Goal: Check status

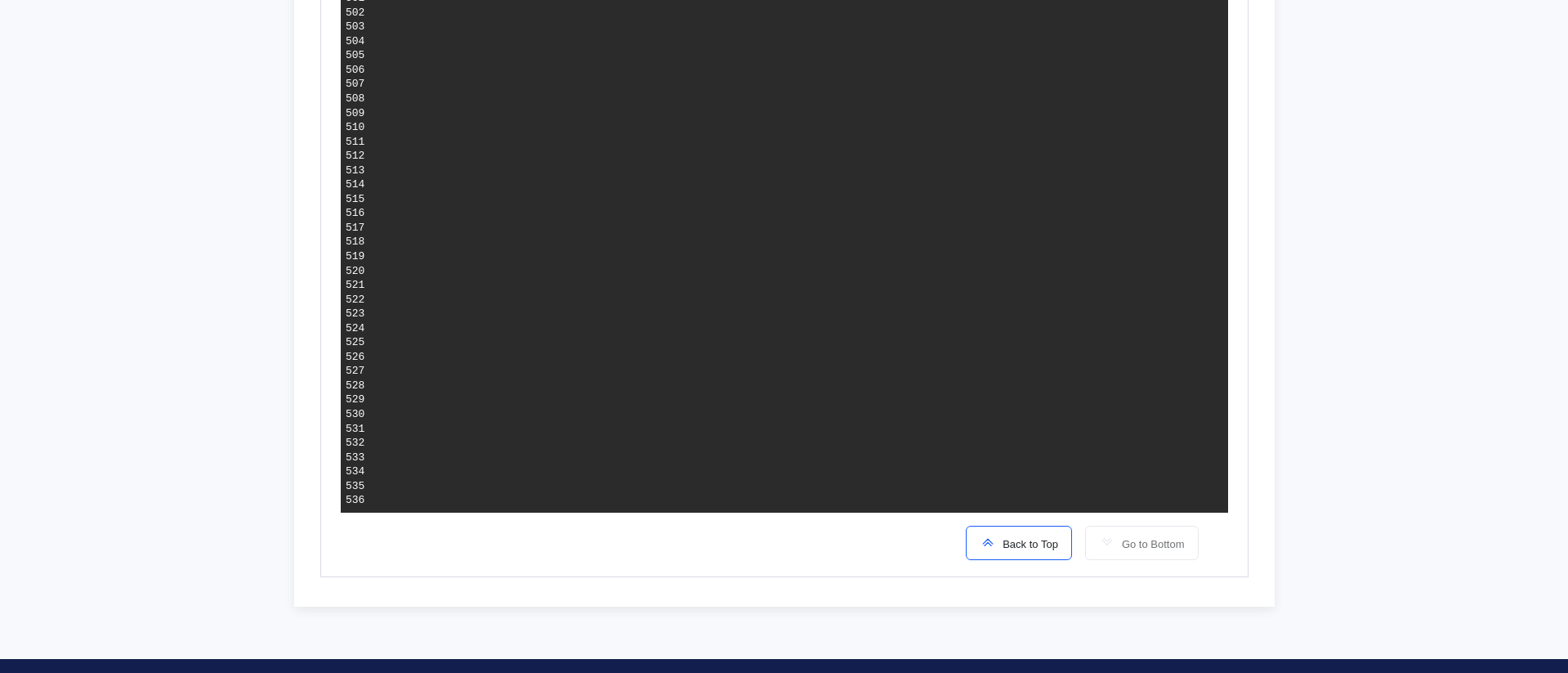
scroll to position [7663, 0]
drag, startPoint x: 679, startPoint y: 400, endPoint x: 798, endPoint y: 400, distance: 119.0
drag, startPoint x: 666, startPoint y: 460, endPoint x: 963, endPoint y: 459, distance: 297.0
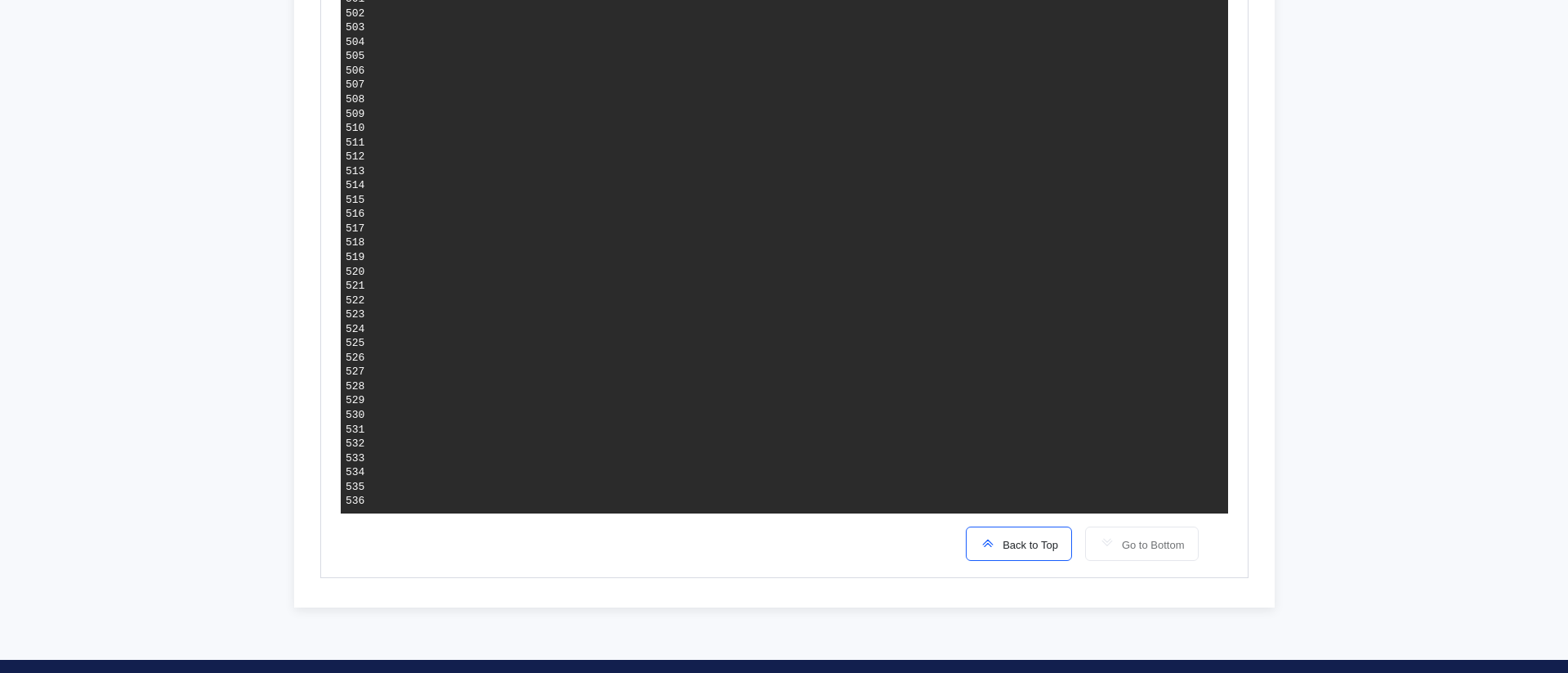
drag, startPoint x: 963, startPoint y: 459, endPoint x: 713, endPoint y: 459, distance: 250.0
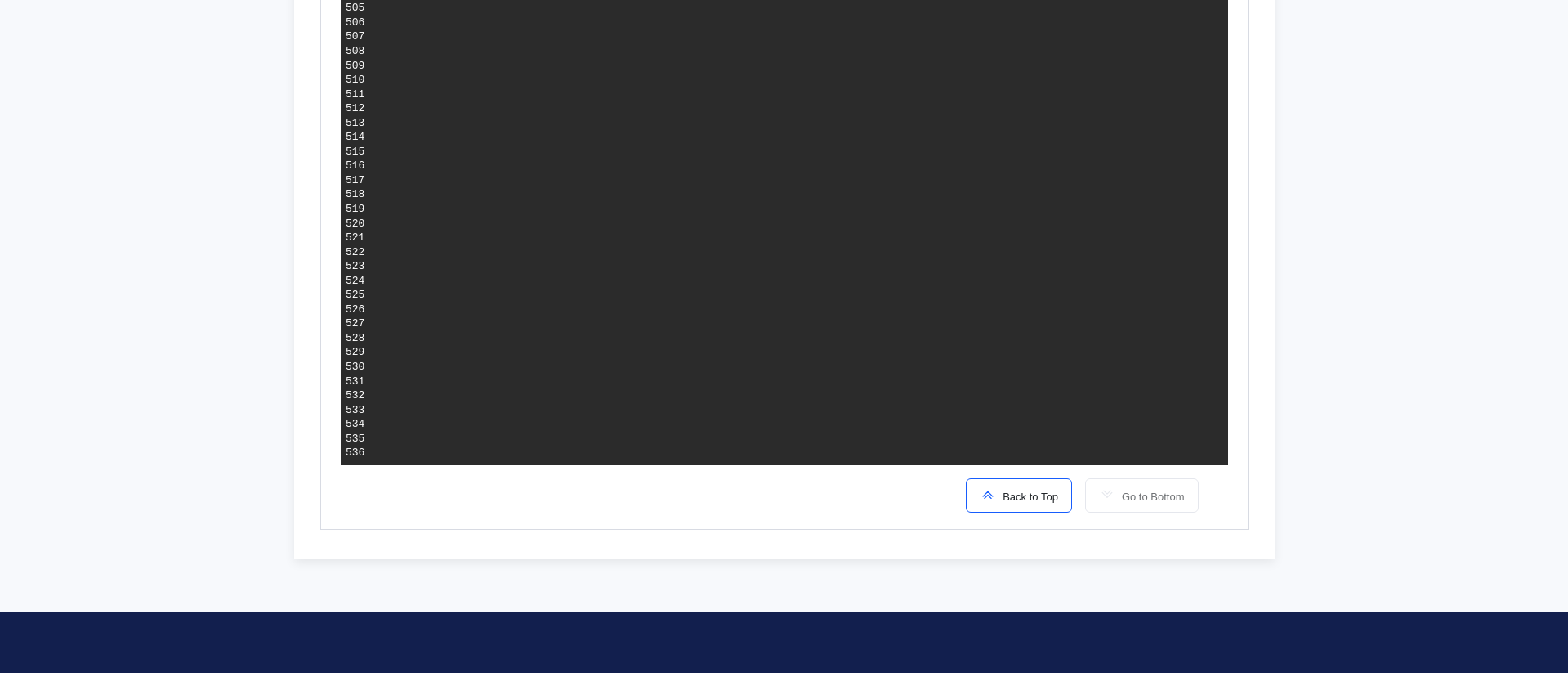
scroll to position [0, 0]
drag, startPoint x: 792, startPoint y: 355, endPoint x: 612, endPoint y: 278, distance: 195.8
drag, startPoint x: 614, startPoint y: 280, endPoint x: 750, endPoint y: 367, distance: 161.4
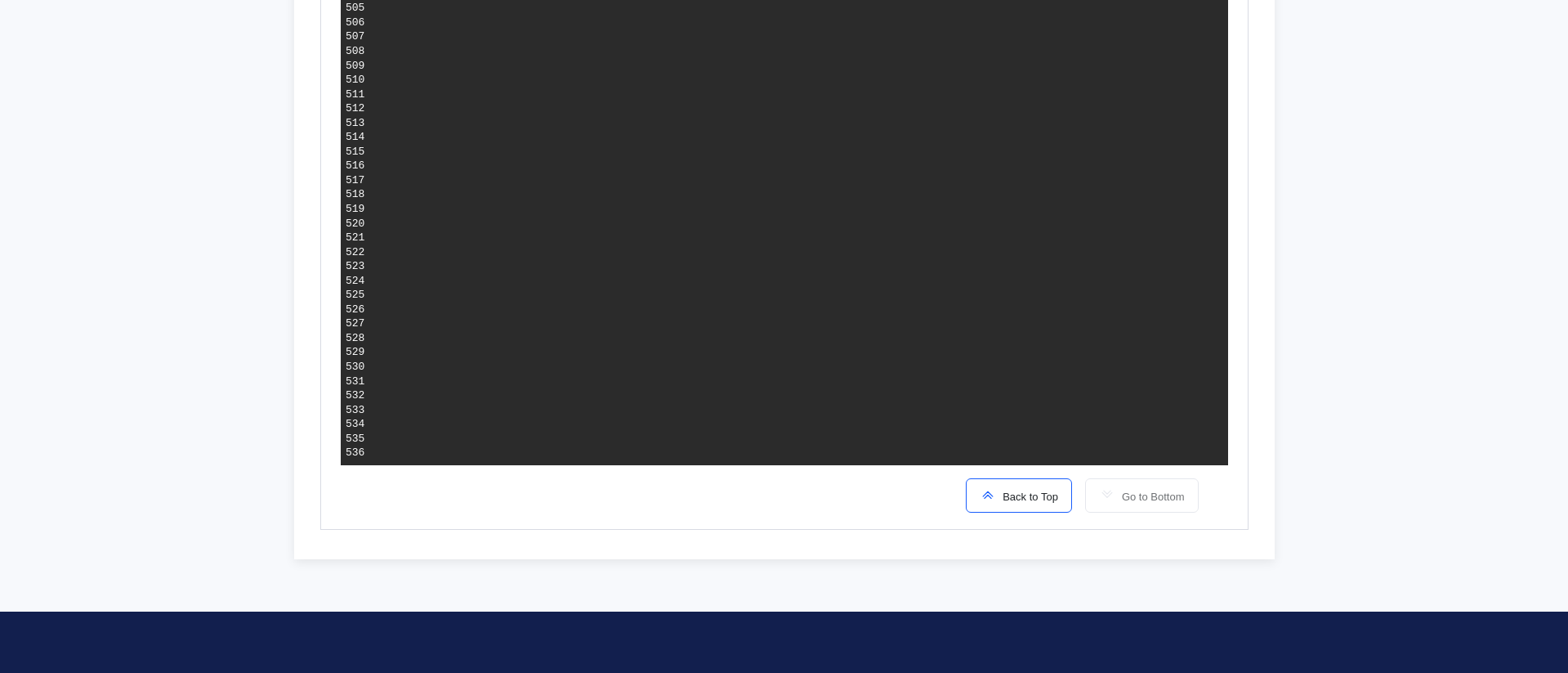
drag, startPoint x: 611, startPoint y: 283, endPoint x: 749, endPoint y: 366, distance: 161.0
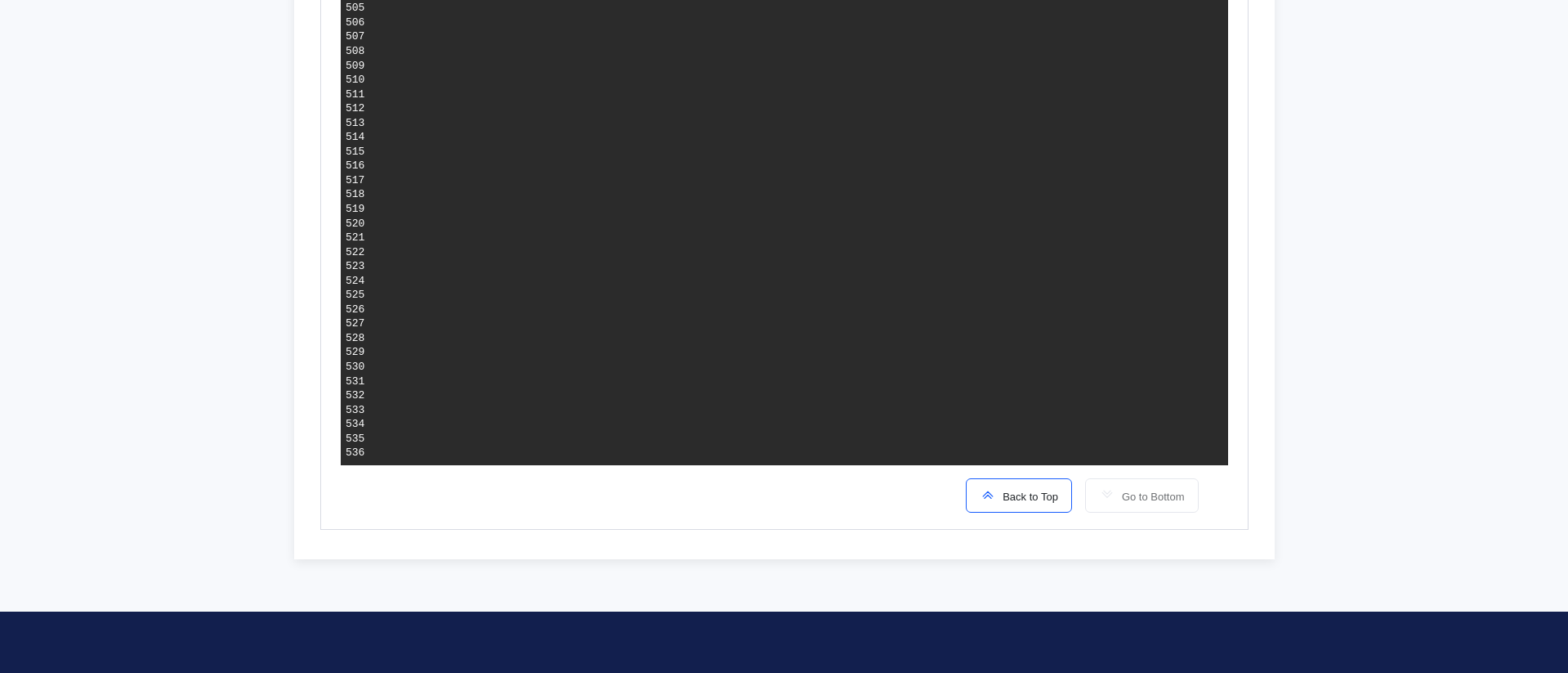
drag, startPoint x: 572, startPoint y: 193, endPoint x: 752, endPoint y: 365, distance: 249.0
drag, startPoint x: 732, startPoint y: 281, endPoint x: 910, endPoint y: 284, distance: 178.0
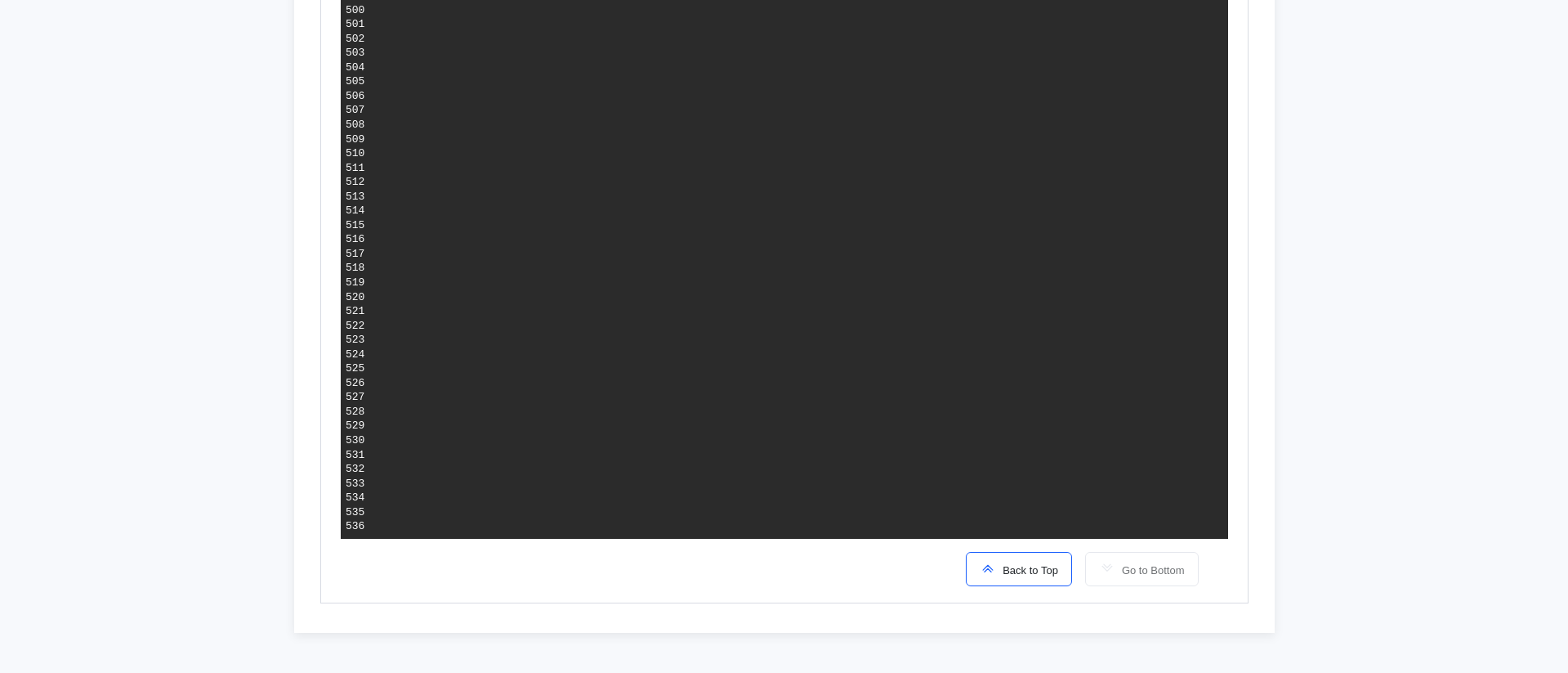
scroll to position [7630, 0]
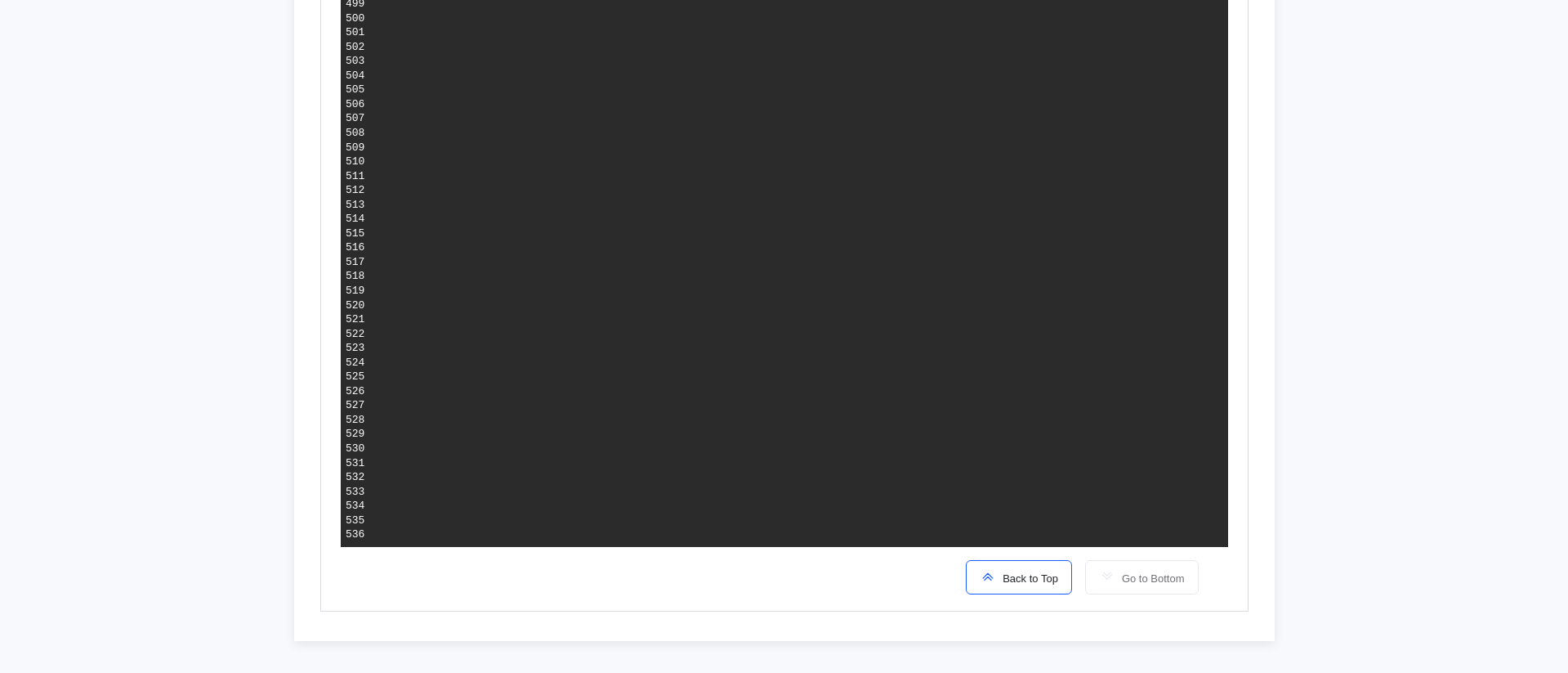
drag, startPoint x: 614, startPoint y: 359, endPoint x: 749, endPoint y: 375, distance: 135.9
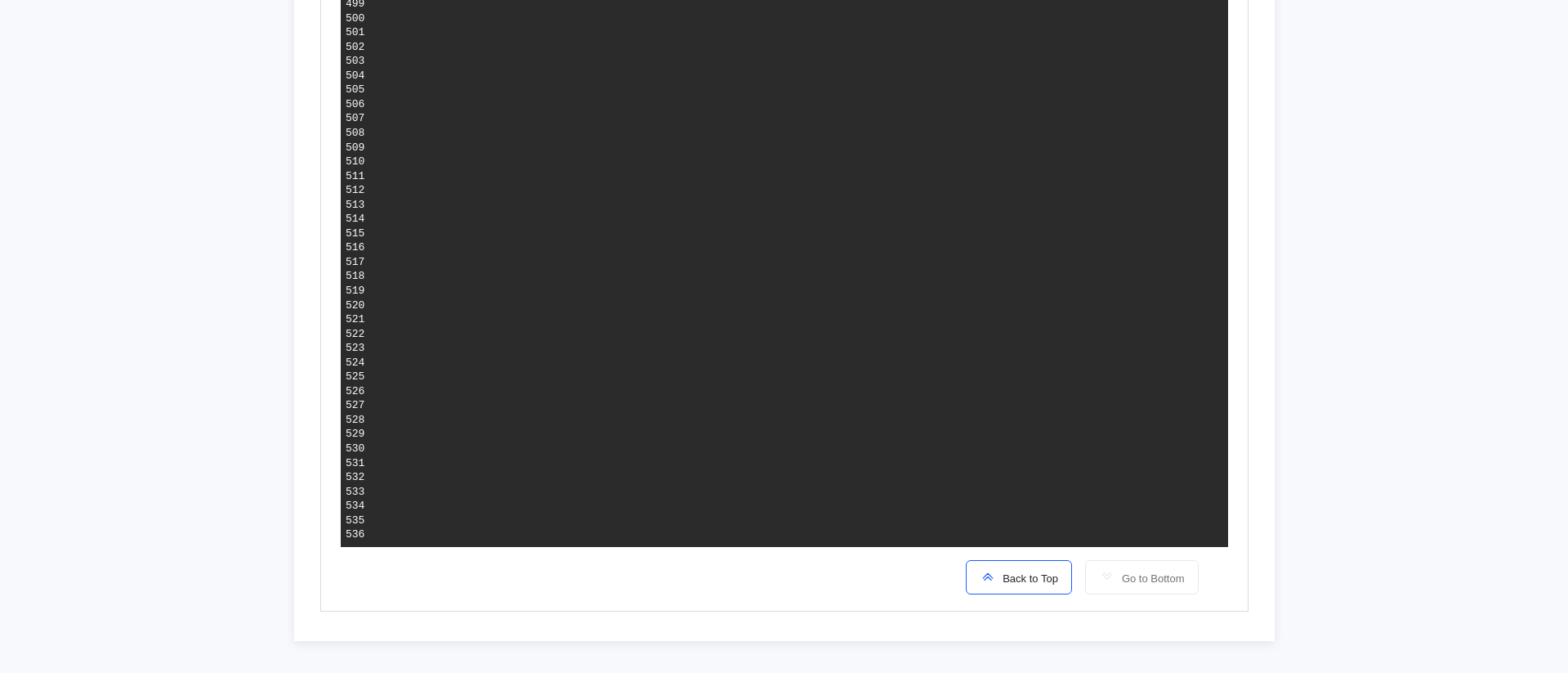
drag, startPoint x: 612, startPoint y: 360, endPoint x: 751, endPoint y: 375, distance: 139.8
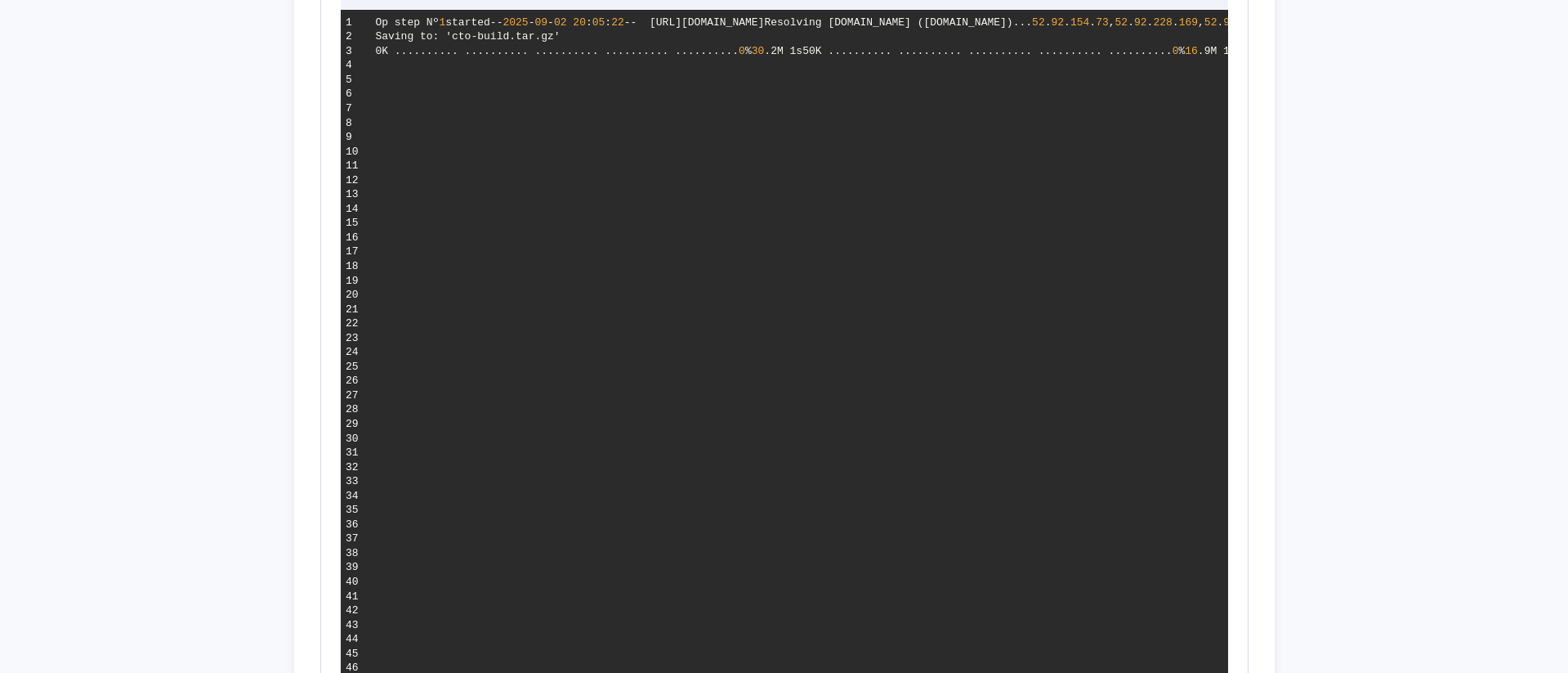
scroll to position [463, 0]
